Goal: Task Accomplishment & Management: Use online tool/utility

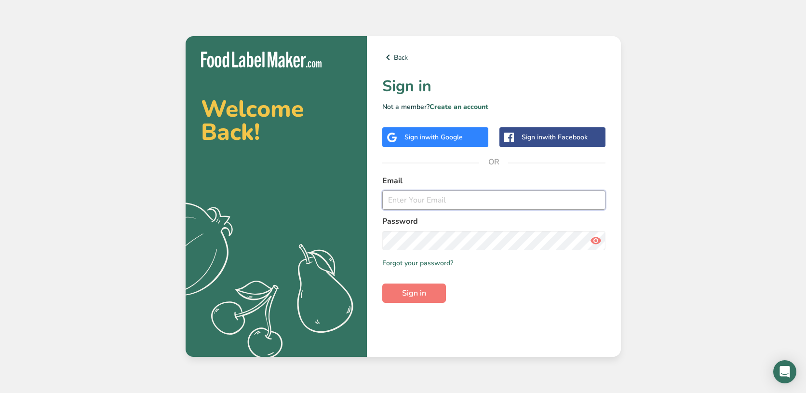
type input "[EMAIL_ADDRESS][DOMAIN_NAME]"
click at [413, 292] on button "Sign in" at bounding box center [414, 292] width 64 height 19
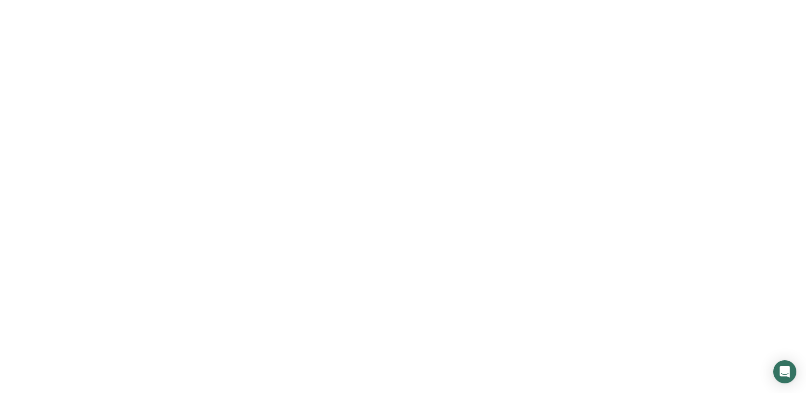
click at [417, 294] on span "Sign in" at bounding box center [414, 293] width 24 height 12
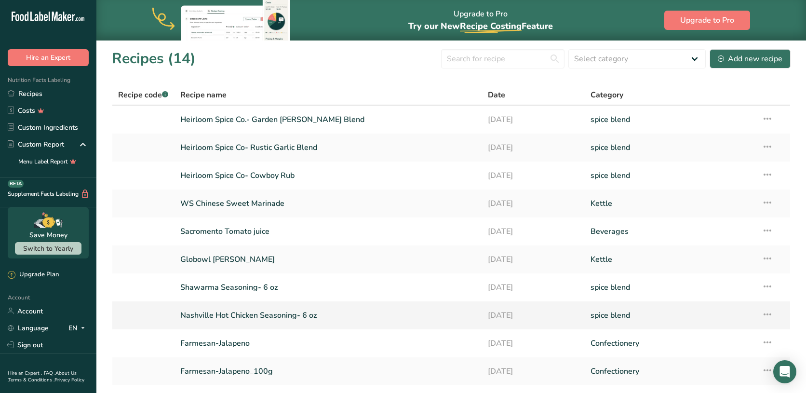
click at [292, 316] on link "Nashville Hot Chicken Seasoning- 6 oz" at bounding box center [328, 315] width 296 height 20
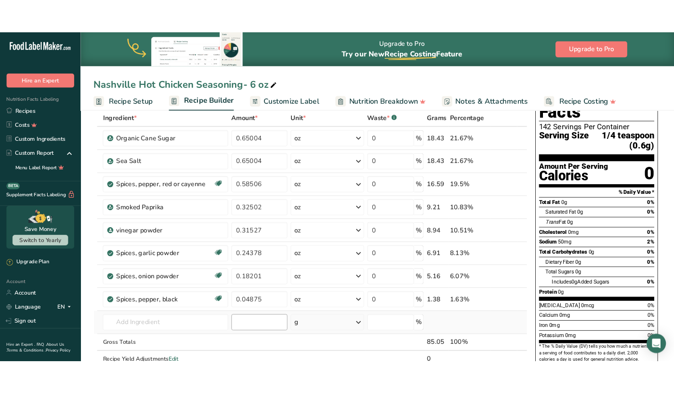
scroll to position [31, 0]
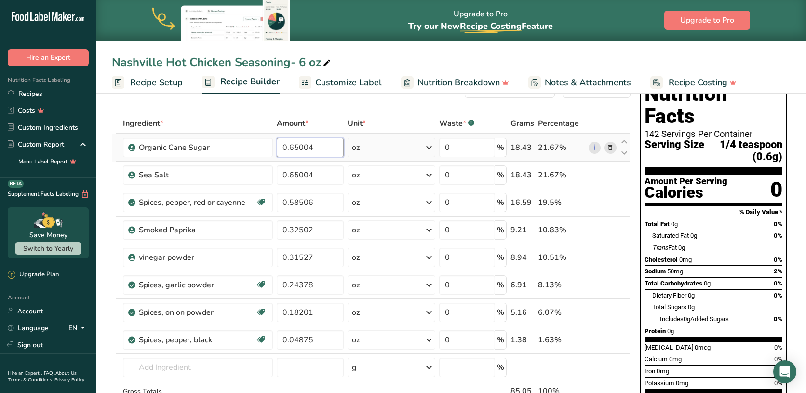
click at [330, 146] on input "0.65004" at bounding box center [310, 147] width 67 height 19
type input "0"
type input "0.78012"
click at [320, 175] on div "Ingredient * Amount * Unit * Waste * .a-a{fill:#347362;}.b-a{fill:#fff;} Grams …" at bounding box center [371, 277] width 518 height 328
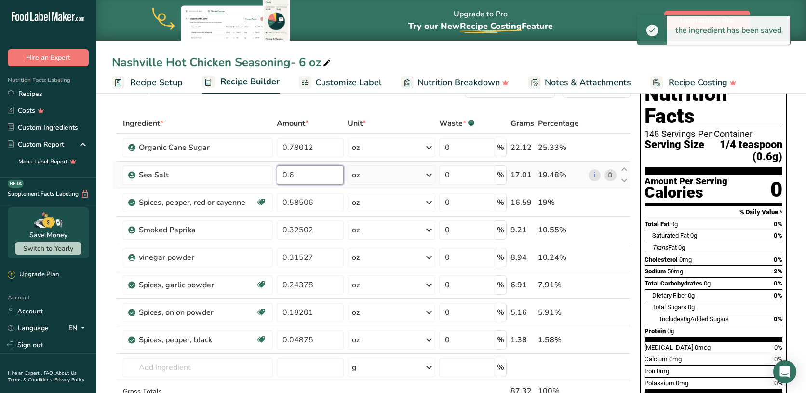
type input "0"
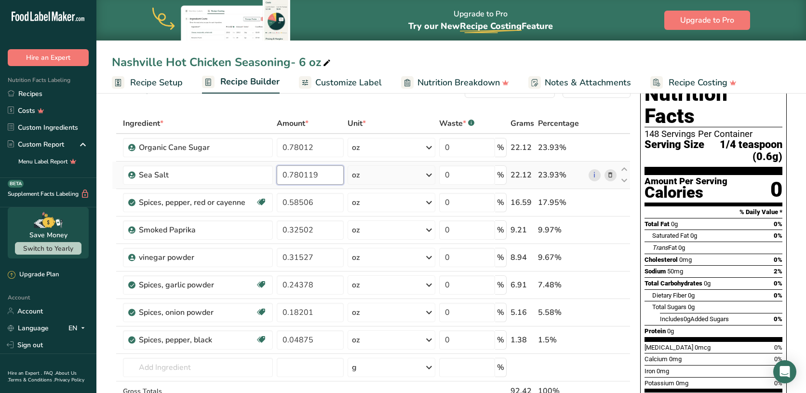
type input "0.78012"
click at [323, 200] on div "Ingredient * Amount * Unit * Waste * .a-a{fill:#347362;}.b-a{fill:#fff;} Grams …" at bounding box center [371, 277] width 518 height 328
type input "0.7208"
click at [317, 231] on div "Ingredient * Amount * Unit * Waste * .a-a{fill:#347362;}.b-a{fill:#fff;} Grams …" at bounding box center [371, 277] width 518 height 328
type input "0.39"
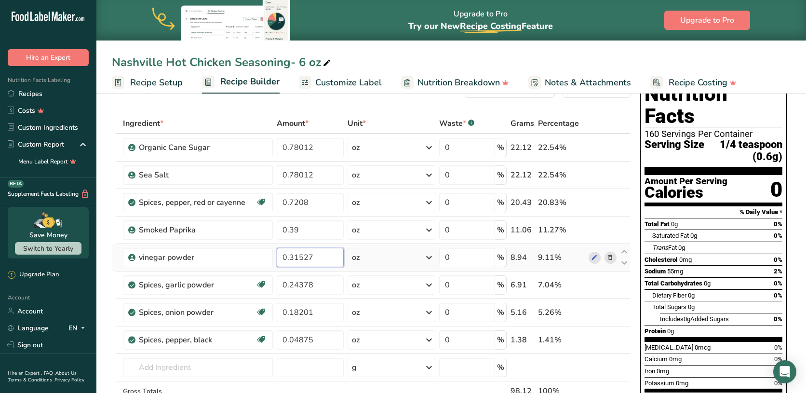
click at [319, 258] on div "Ingredient * Amount * Unit * Waste * .a-a{fill:#347362;}.b-a{fill:#fff;} Grams …" at bounding box center [371, 277] width 518 height 328
type input "0.37833"
click at [319, 289] on div "Ingredient * Amount * Unit * Waste * .a-a{fill:#347362;}.b-a{fill:#fff;} Grams …" at bounding box center [371, 277] width 518 height 328
type input "0.292539"
click at [322, 312] on div "Ingredient * Amount * Unit * Waste * .a-a{fill:#347362;}.b-a{fill:#fff;} Grams …" at bounding box center [371, 277] width 518 height 328
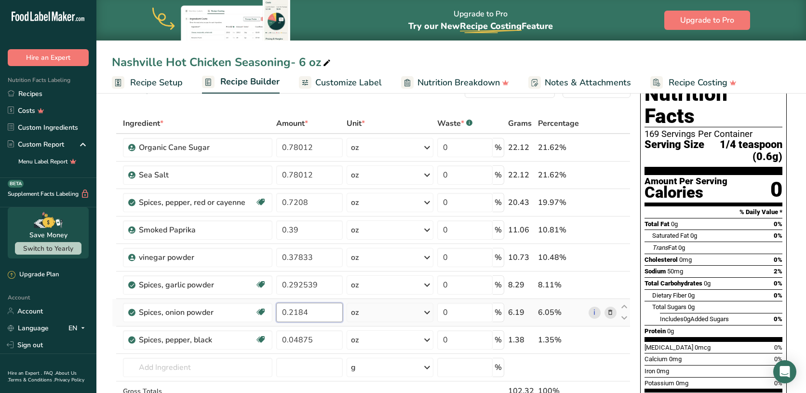
type input "0.2184"
click at [320, 337] on div "Ingredient * Amount * Unit * Waste * .a-a{fill:#347362;}.b-a{fill:#fff;} Grams …" at bounding box center [371, 277] width 518 height 328
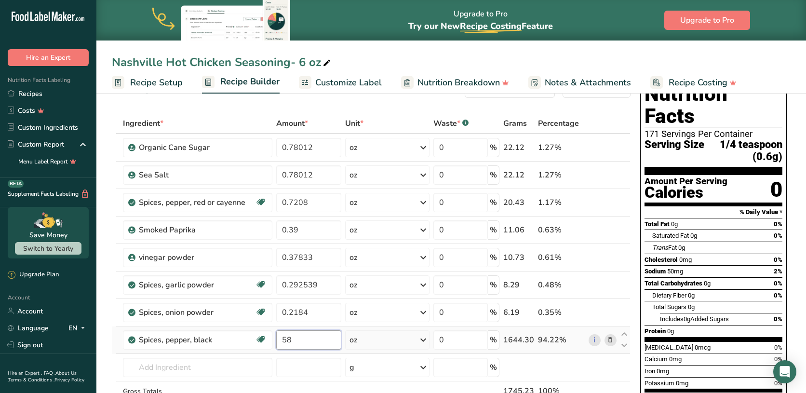
type input "5"
type input "0.0585"
click at [375, 341] on div "Ingredient * Amount * Unit * Waste * .a-a{fill:#347362;}.b-a{fill:#fff;} Grams …" at bounding box center [371, 277] width 518 height 328
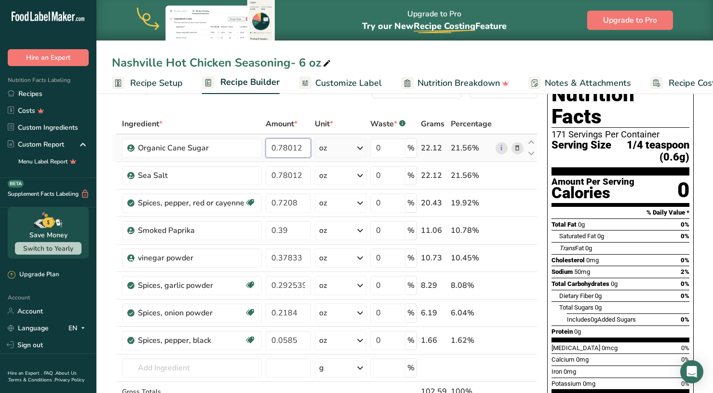
click at [305, 151] on input "0.78012" at bounding box center [287, 147] width 45 height 19
drag, startPoint x: 308, startPoint y: 148, endPoint x: 258, endPoint y: 145, distance: 50.2
click at [258, 145] on tr "Organic Cane Sugar 0.780056 oz Weight Units g kg mg See more Volume Units l Vol…" at bounding box center [324, 147] width 424 height 27
type input "0.780056"
click at [310, 185] on div "Ingredient * Amount * Unit * Waste * .a-a{fill:#347362;}.b-a{fill:#fff;} Grams …" at bounding box center [324, 278] width 425 height 328
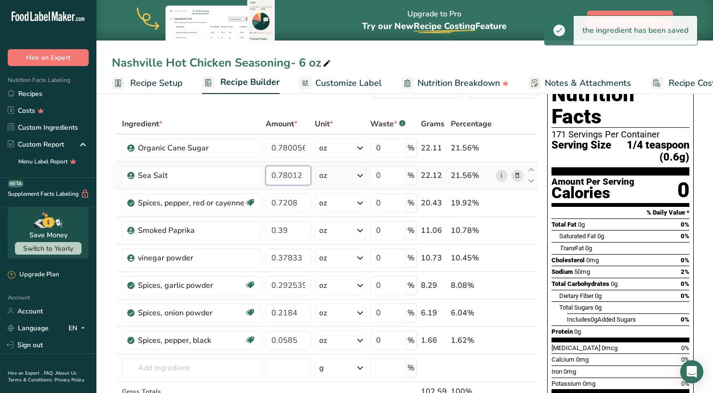
click at [303, 172] on input "0.78012" at bounding box center [287, 175] width 45 height 19
drag, startPoint x: 303, startPoint y: 175, endPoint x: 252, endPoint y: 173, distance: 51.1
click at [252, 173] on tr "Sea Salt 0.78012 oz Weight Units g kg mg See more Volume Units l Volume units r…" at bounding box center [324, 175] width 424 height 27
paste input "056"
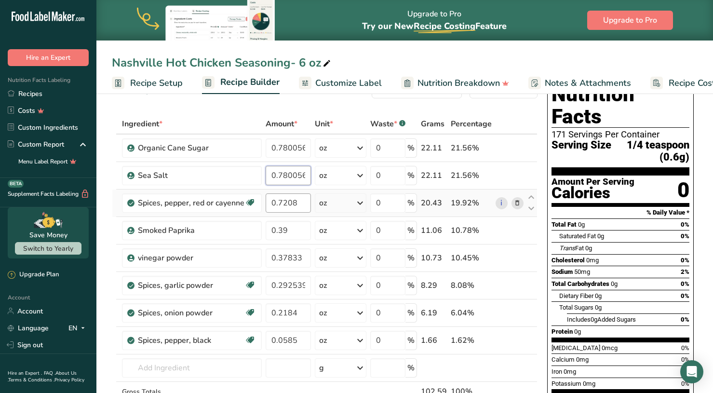
type input "0.780056"
click at [293, 204] on div "Ingredient * Amount * Unit * Waste * .a-a{fill:#347362;}.b-a{fill:#fff;} Grams …" at bounding box center [324, 278] width 425 height 328
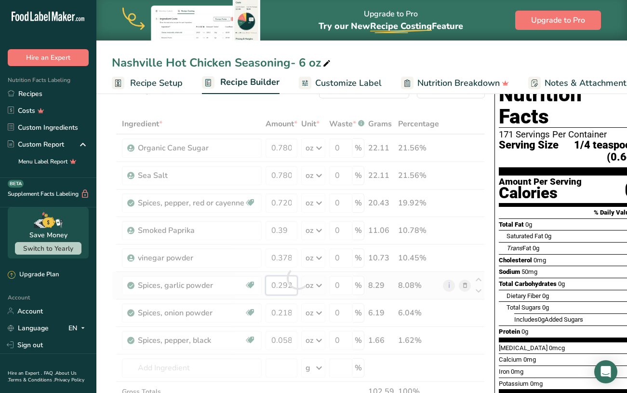
click at [284, 286] on div "Ingredient * Amount * Unit * Waste * .a-a{fill:#347362;}.b-a{fill:#fff;} Grams …" at bounding box center [298, 278] width 373 height 328
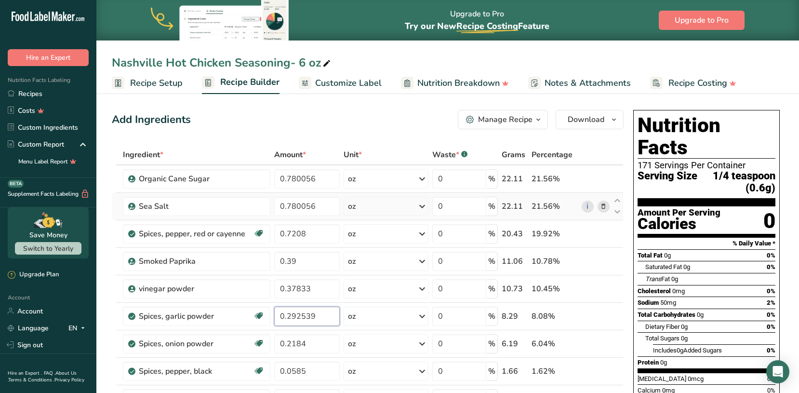
scroll to position [0, 0]
click at [344, 86] on span "Customize Label" at bounding box center [348, 83] width 66 height 13
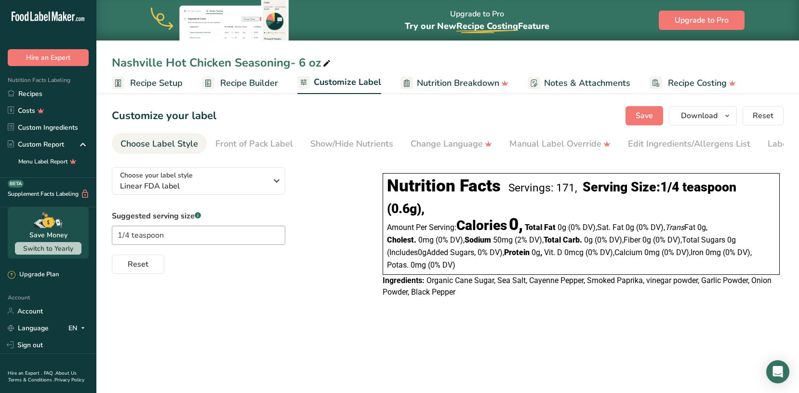
click at [149, 86] on span "Recipe Setup" at bounding box center [156, 83] width 53 height 13
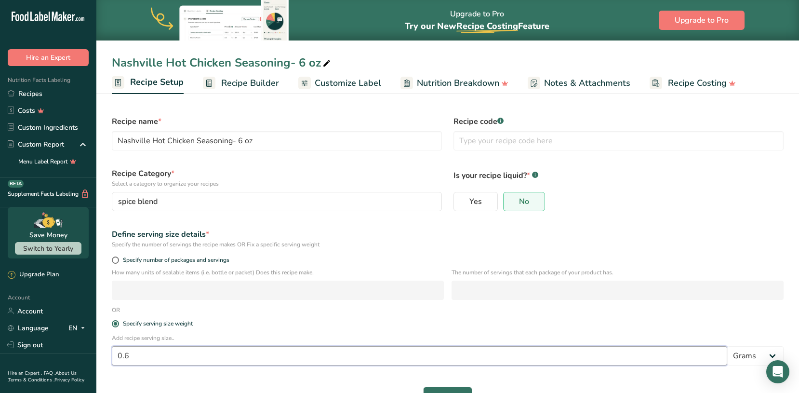
click at [157, 350] on input "0.6" at bounding box center [419, 355] width 615 height 19
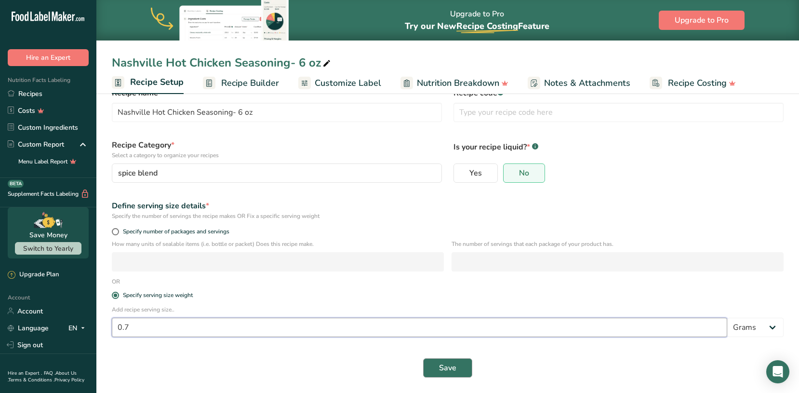
scroll to position [28, 0]
type input "0.7"
click at [442, 372] on span "Save" at bounding box center [447, 368] width 17 height 12
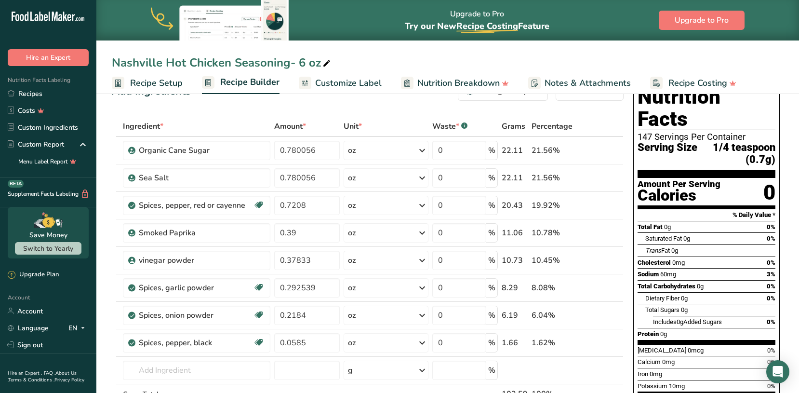
click at [344, 86] on span "Customize Label" at bounding box center [348, 83] width 66 height 13
